Goal: Transaction & Acquisition: Book appointment/travel/reservation

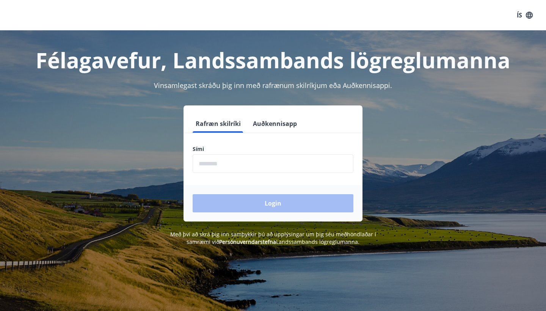
click at [281, 122] on button "Auðkennisapp" at bounding box center [275, 123] width 50 height 18
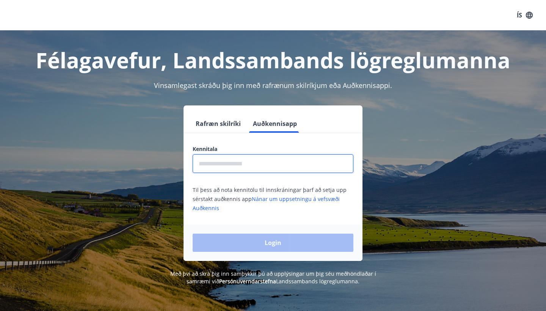
click at [246, 165] on input "text" at bounding box center [273, 163] width 161 height 19
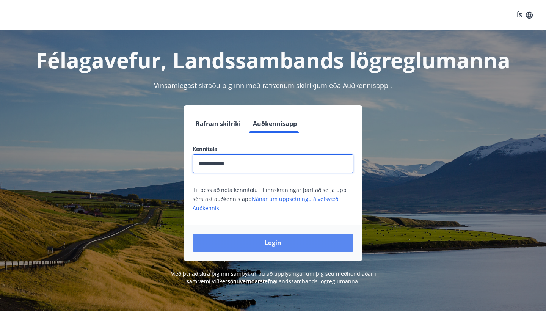
type input "**********"
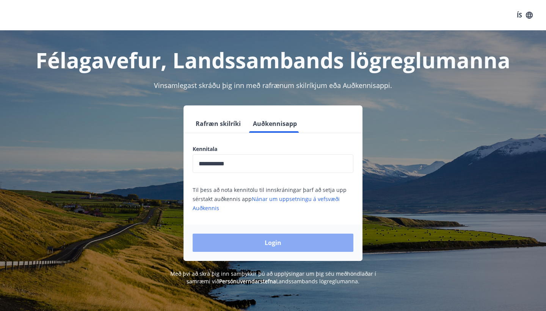
click at [243, 244] on button "Login" at bounding box center [273, 242] width 161 height 18
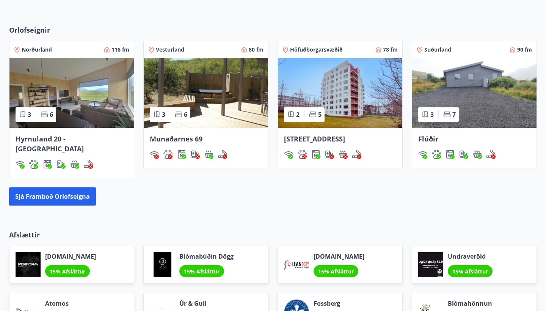
scroll to position [520, 0]
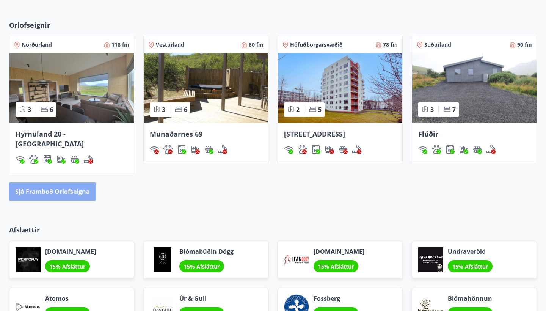
click at [56, 187] on button "Sjá framboð orlofseigna" at bounding box center [52, 191] width 87 height 18
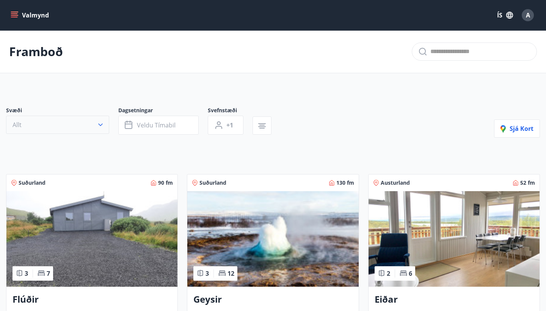
click at [103, 123] on icon "button" at bounding box center [101, 125] width 8 height 8
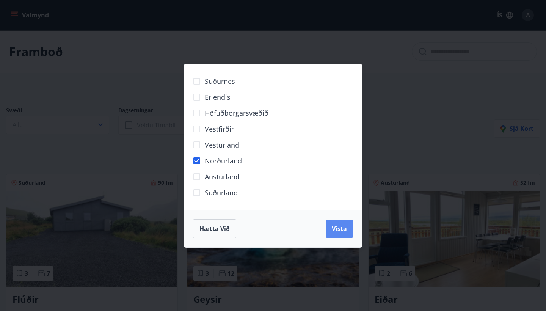
click at [337, 224] on button "Vista" at bounding box center [339, 228] width 27 height 18
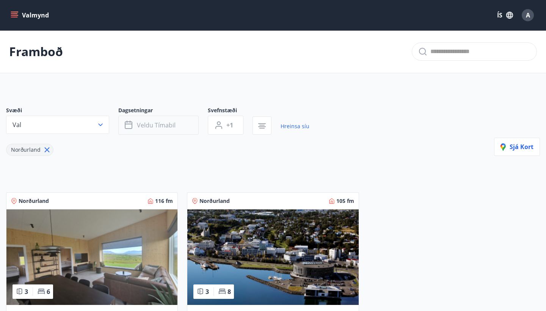
click at [162, 125] on span "Veldu tímabil" at bounding box center [156, 125] width 39 height 8
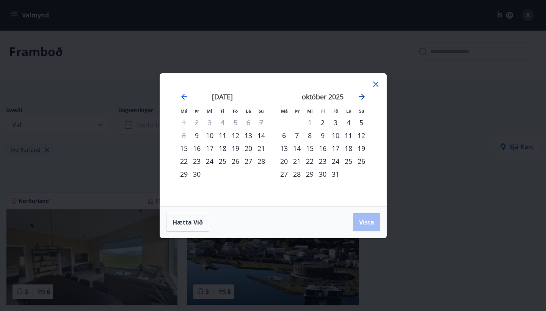
click at [363, 95] on icon "Move forward to switch to the next month." at bounding box center [361, 96] width 9 height 9
click at [335, 158] on div "26" at bounding box center [335, 161] width 13 height 13
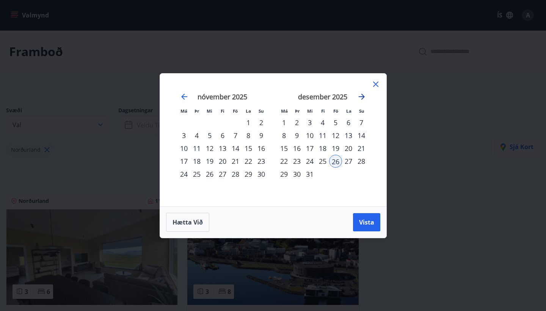
click at [362, 93] on icon "Move forward to switch to the next month." at bounding box center [361, 96] width 9 height 9
click at [335, 122] on div "2" at bounding box center [335, 122] width 13 height 13
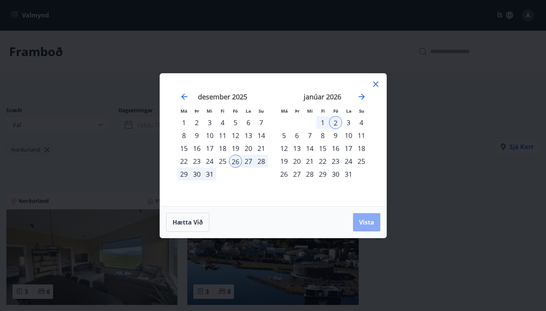
click at [361, 216] on button "Vista" at bounding box center [366, 222] width 27 height 18
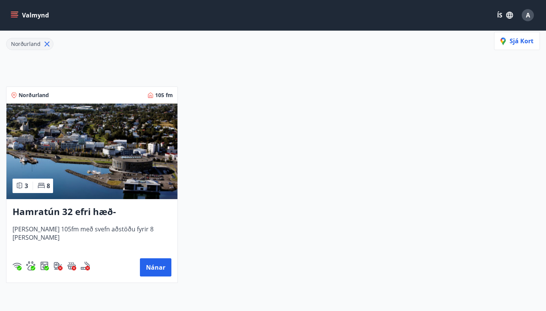
scroll to position [108, 0]
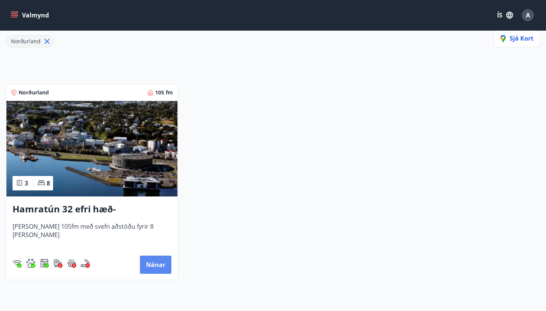
click at [152, 260] on button "Nánar" at bounding box center [155, 264] width 31 height 18
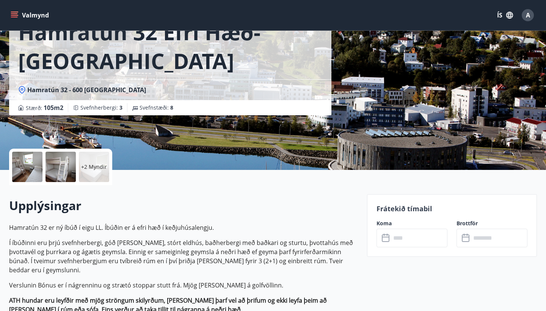
scroll to position [57, 0]
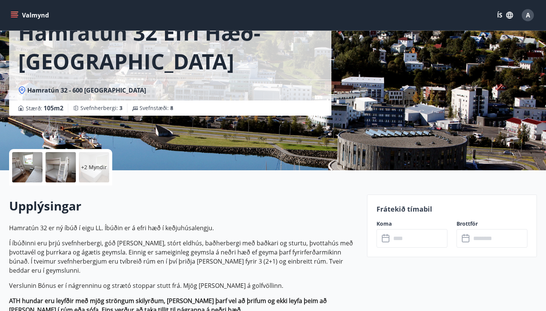
click at [395, 242] on input "text" at bounding box center [419, 238] width 56 height 19
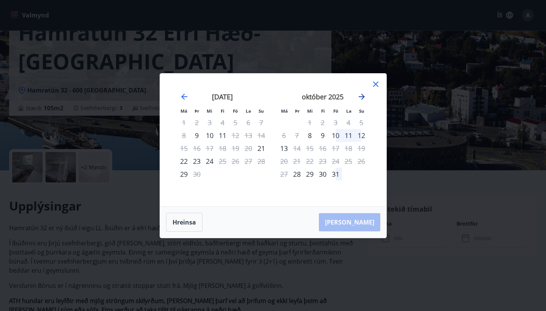
click at [365, 93] on icon "Move forward to switch to the next month." at bounding box center [361, 96] width 9 height 9
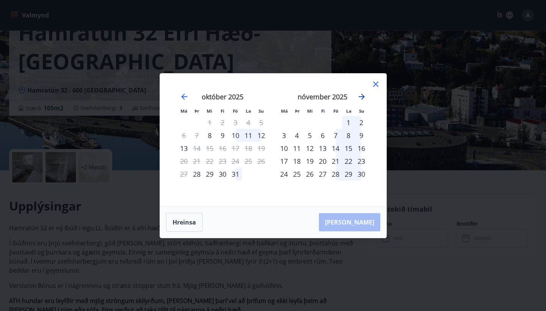
click at [365, 93] on icon "Move forward to switch to the next month." at bounding box center [361, 96] width 9 height 9
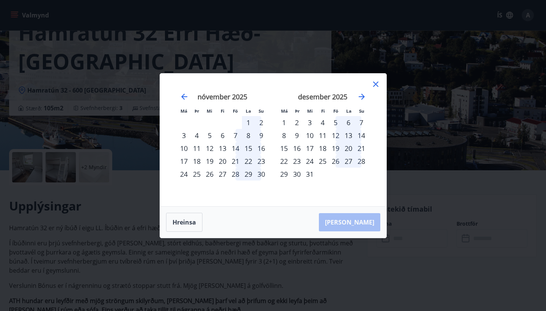
click at [331, 160] on div "26" at bounding box center [335, 161] width 13 height 13
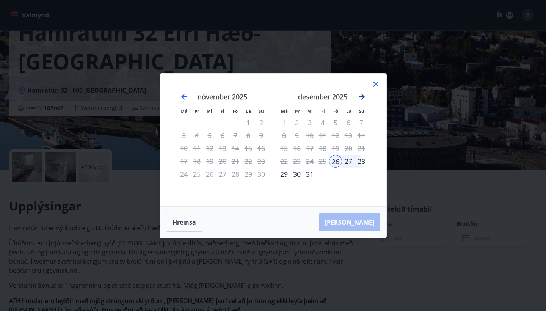
click at [360, 100] on icon "Move forward to switch to the next month." at bounding box center [361, 96] width 9 height 9
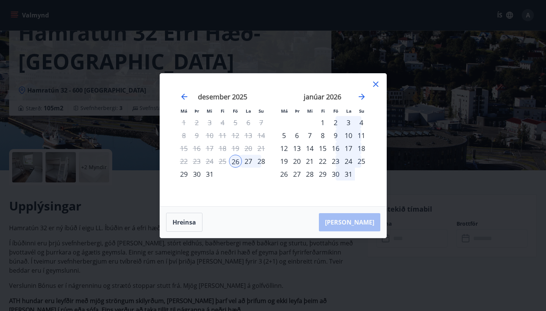
click at [336, 122] on div "2" at bounding box center [335, 122] width 13 height 13
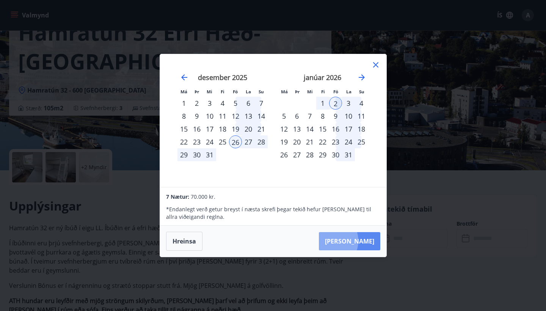
click at [353, 241] on button "Taka Frá" at bounding box center [349, 241] width 61 height 18
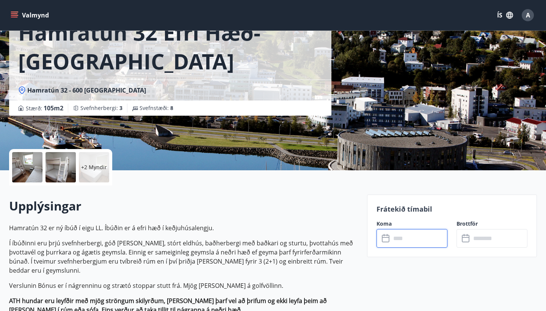
type input "******"
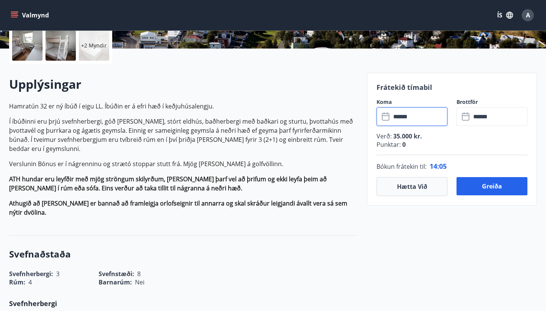
scroll to position [174, 0]
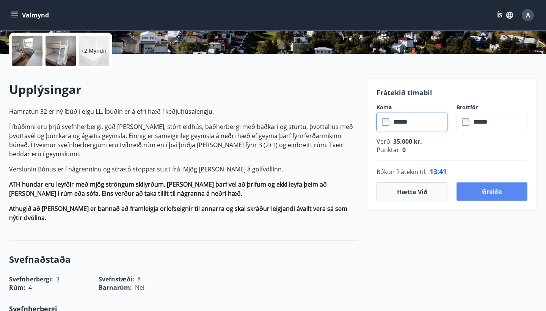
click at [493, 193] on button "Greiða" at bounding box center [491, 191] width 71 height 18
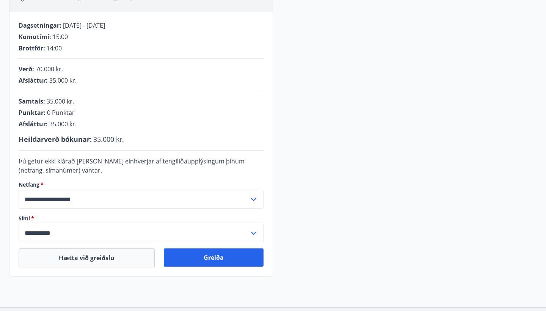
scroll to position [172, 0]
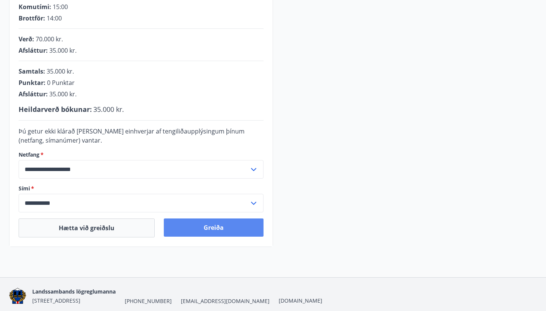
click at [209, 231] on button "Greiða" at bounding box center [214, 227] width 100 height 18
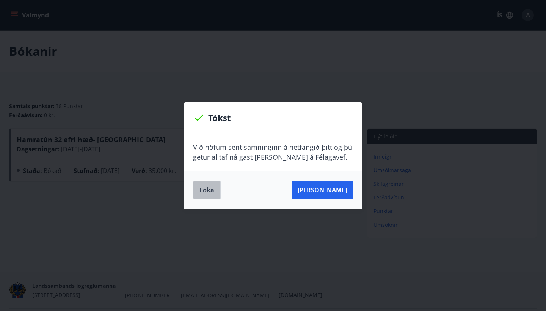
click at [201, 196] on button "Loka" at bounding box center [207, 189] width 28 height 19
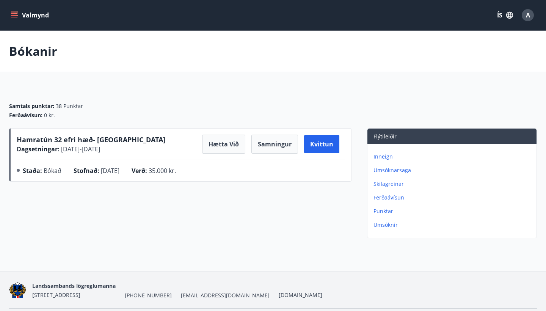
click at [16, 12] on icon "menu" at bounding box center [15, 12] width 8 height 1
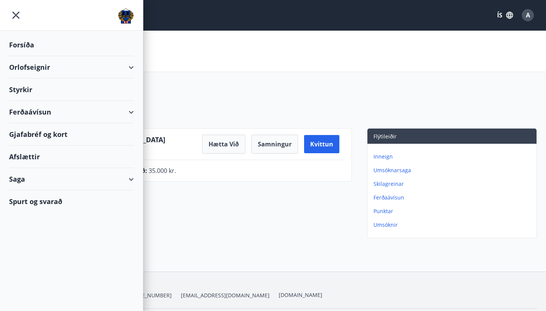
click at [21, 132] on div "Gjafabréf og kort" at bounding box center [71, 134] width 125 height 22
